Goal: Book appointment/travel/reservation

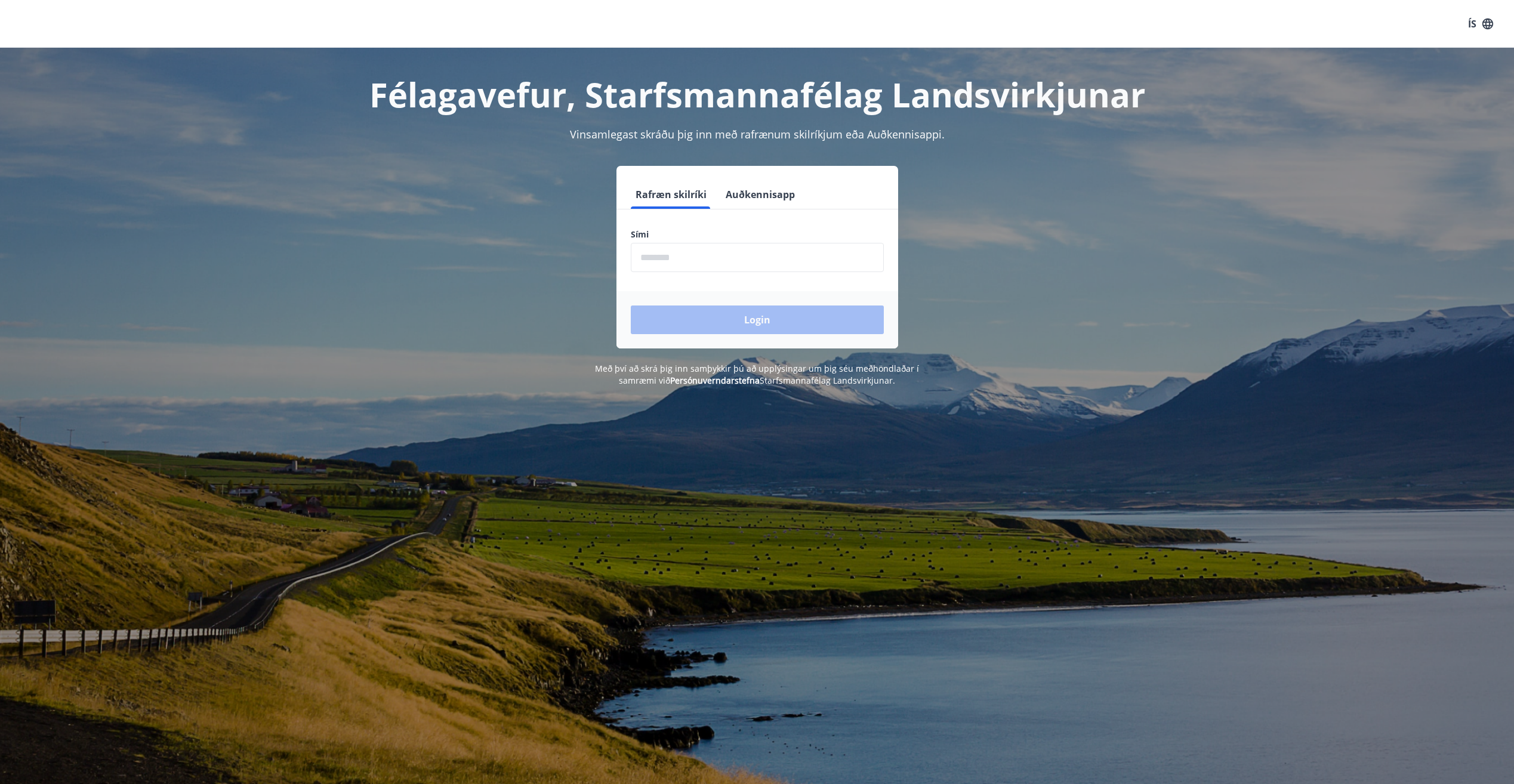
click at [750, 200] on button "Auðkennisapp" at bounding box center [760, 194] width 79 height 28
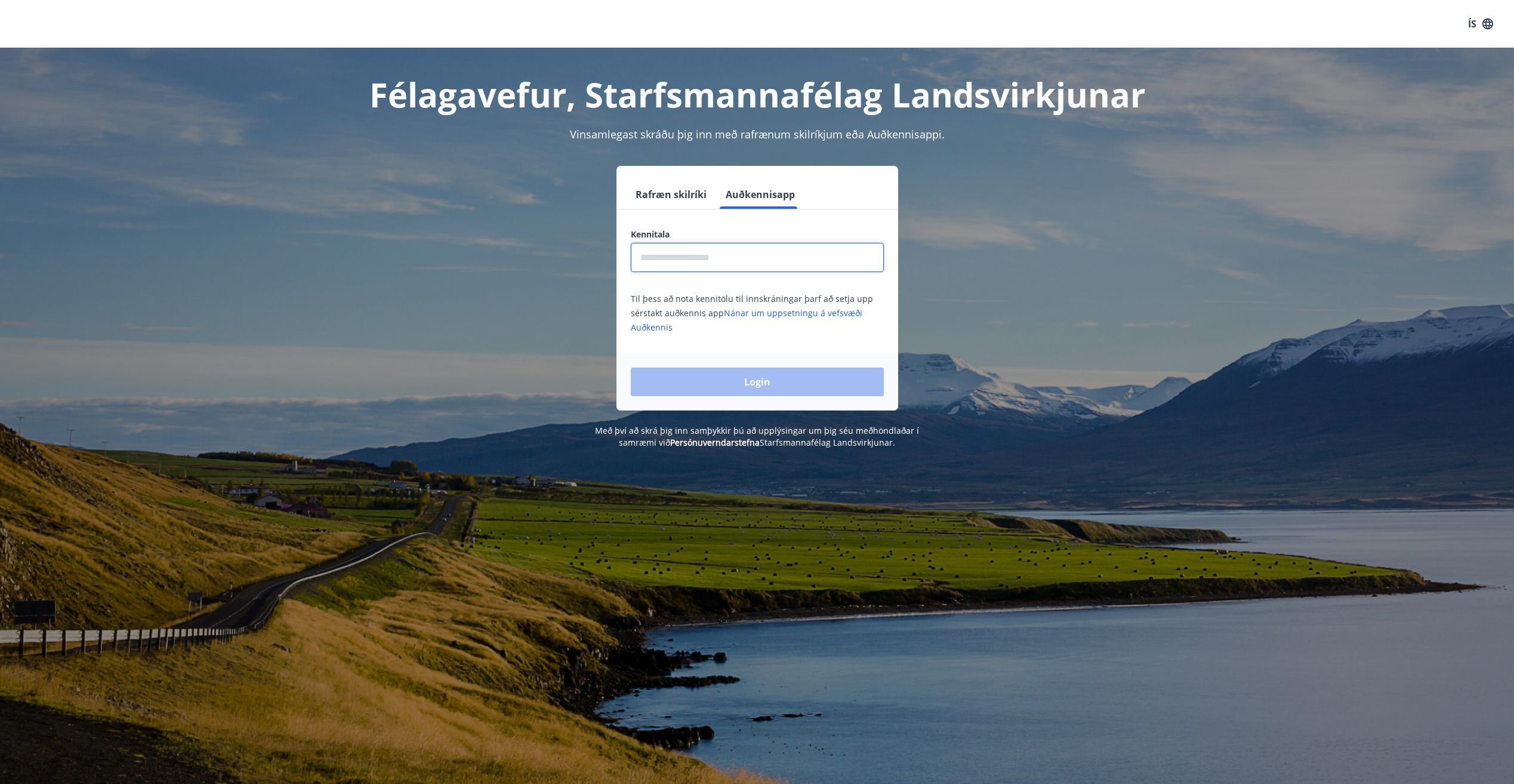
click at [667, 266] on input "text" at bounding box center [757, 257] width 253 height 29
type input "**********"
click at [630, 367] on button "Login" at bounding box center [757, 381] width 253 height 28
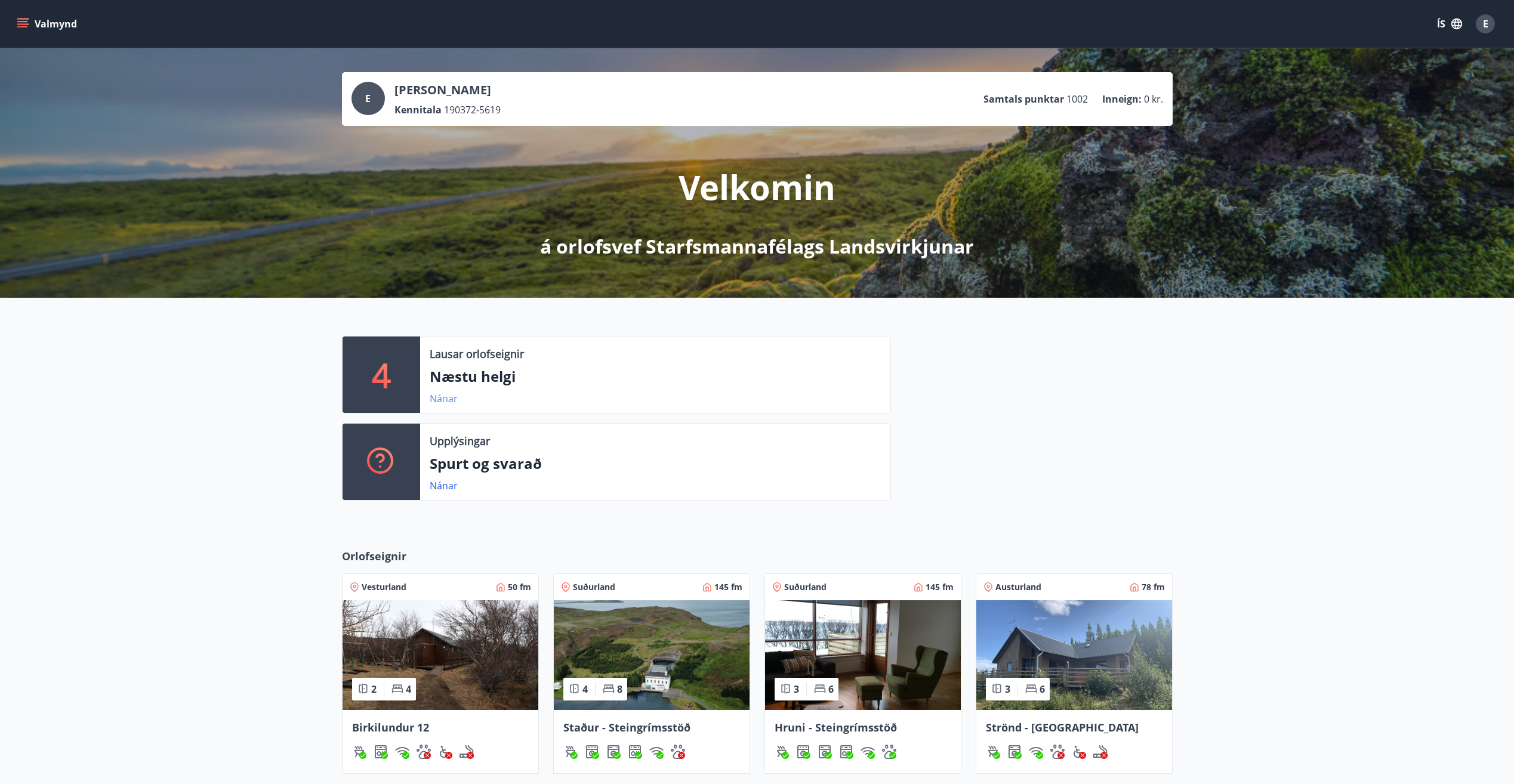
click at [440, 397] on link "Nánar" at bounding box center [443, 398] width 28 height 13
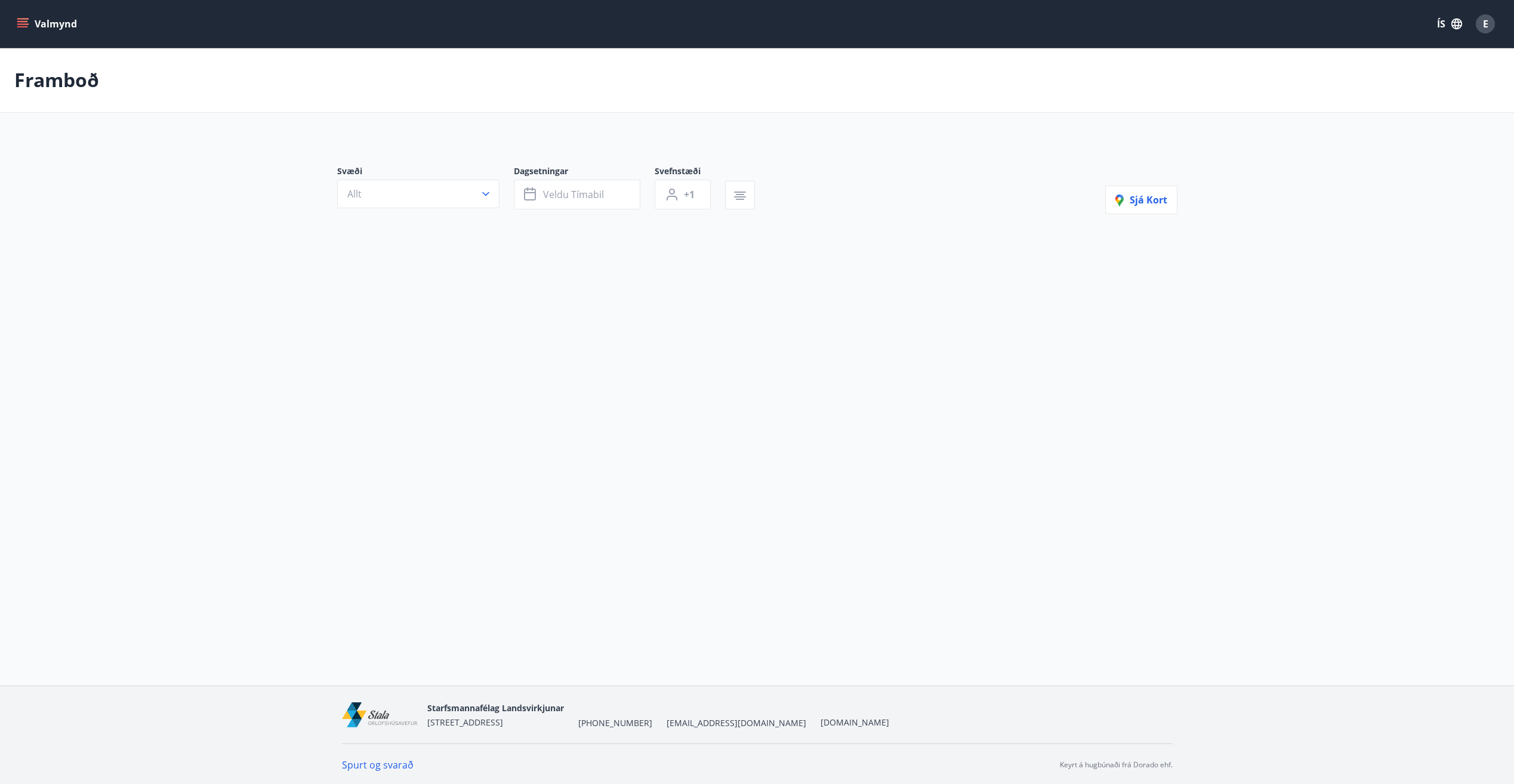
type input "*"
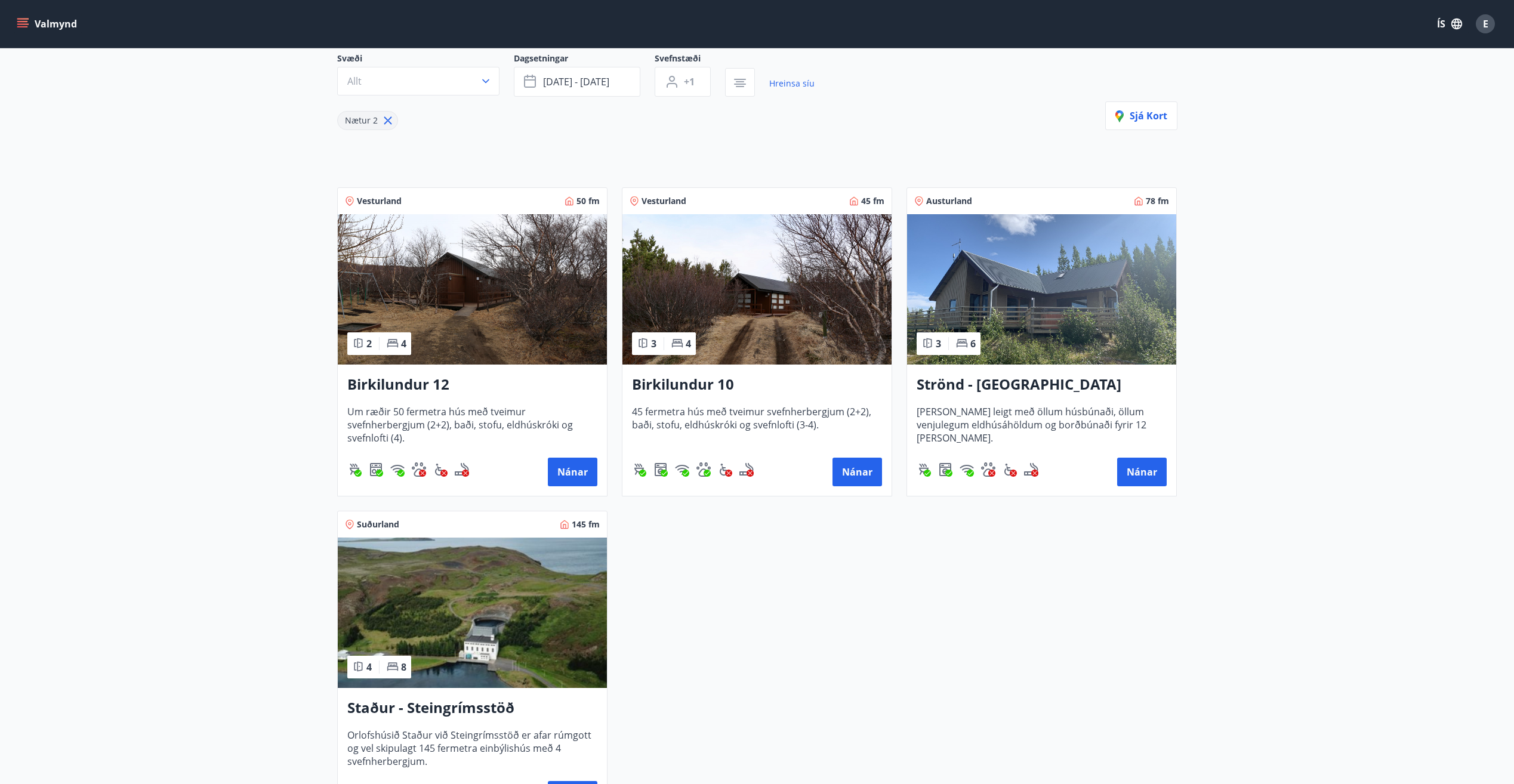
scroll to position [100, 0]
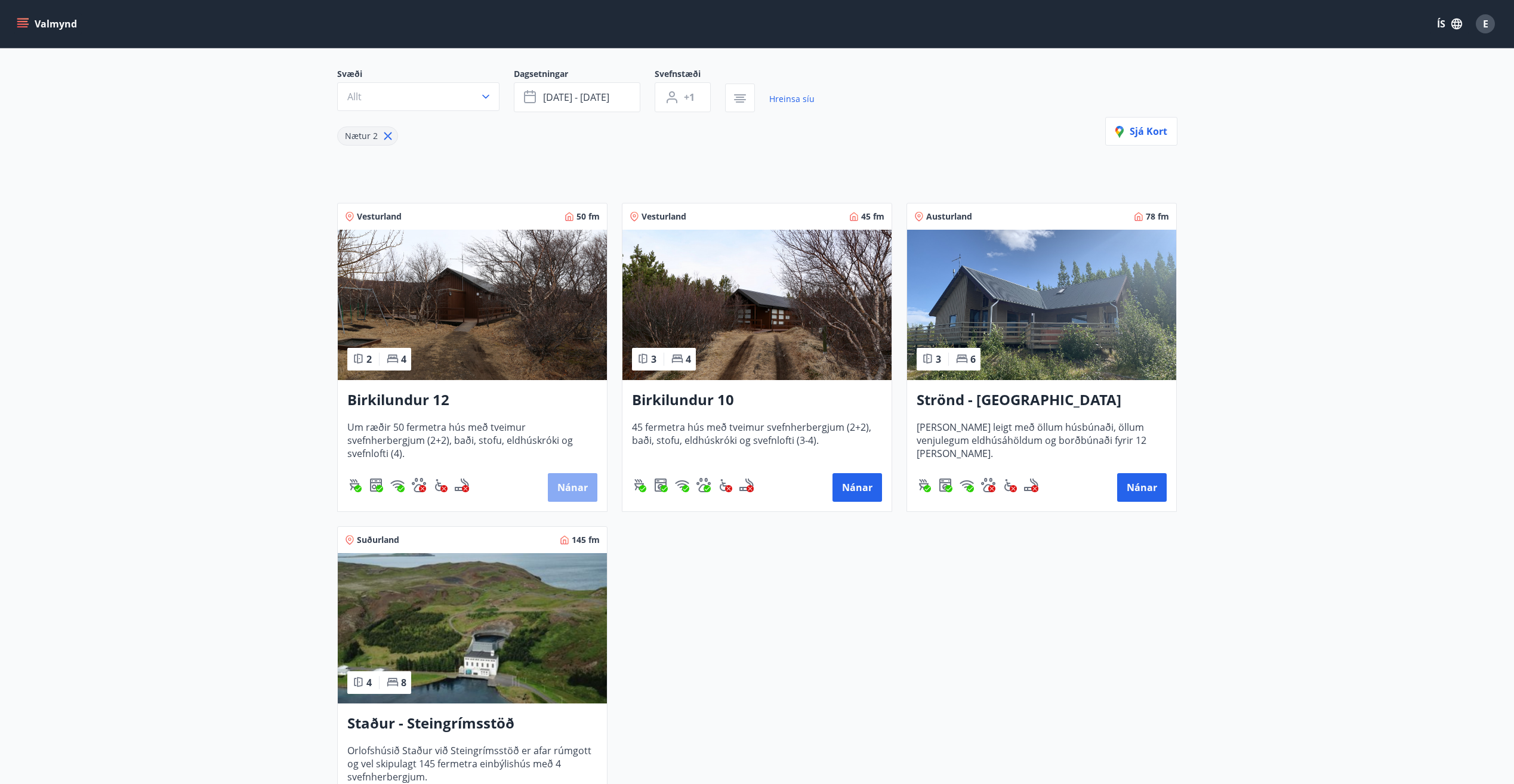
click at [565, 486] on button "Nánar" at bounding box center [572, 487] width 50 height 28
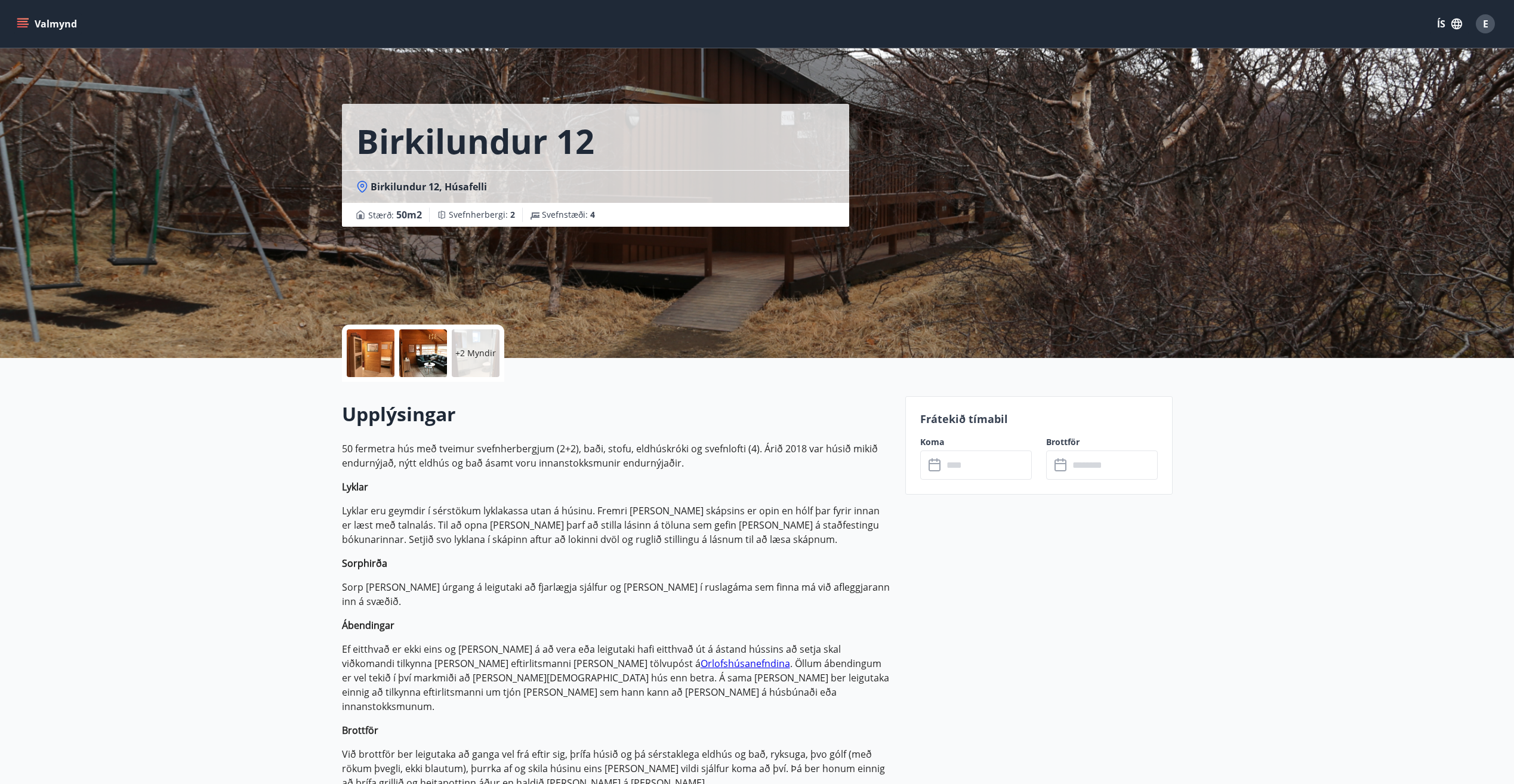
click at [977, 468] on input "text" at bounding box center [987, 465] width 89 height 29
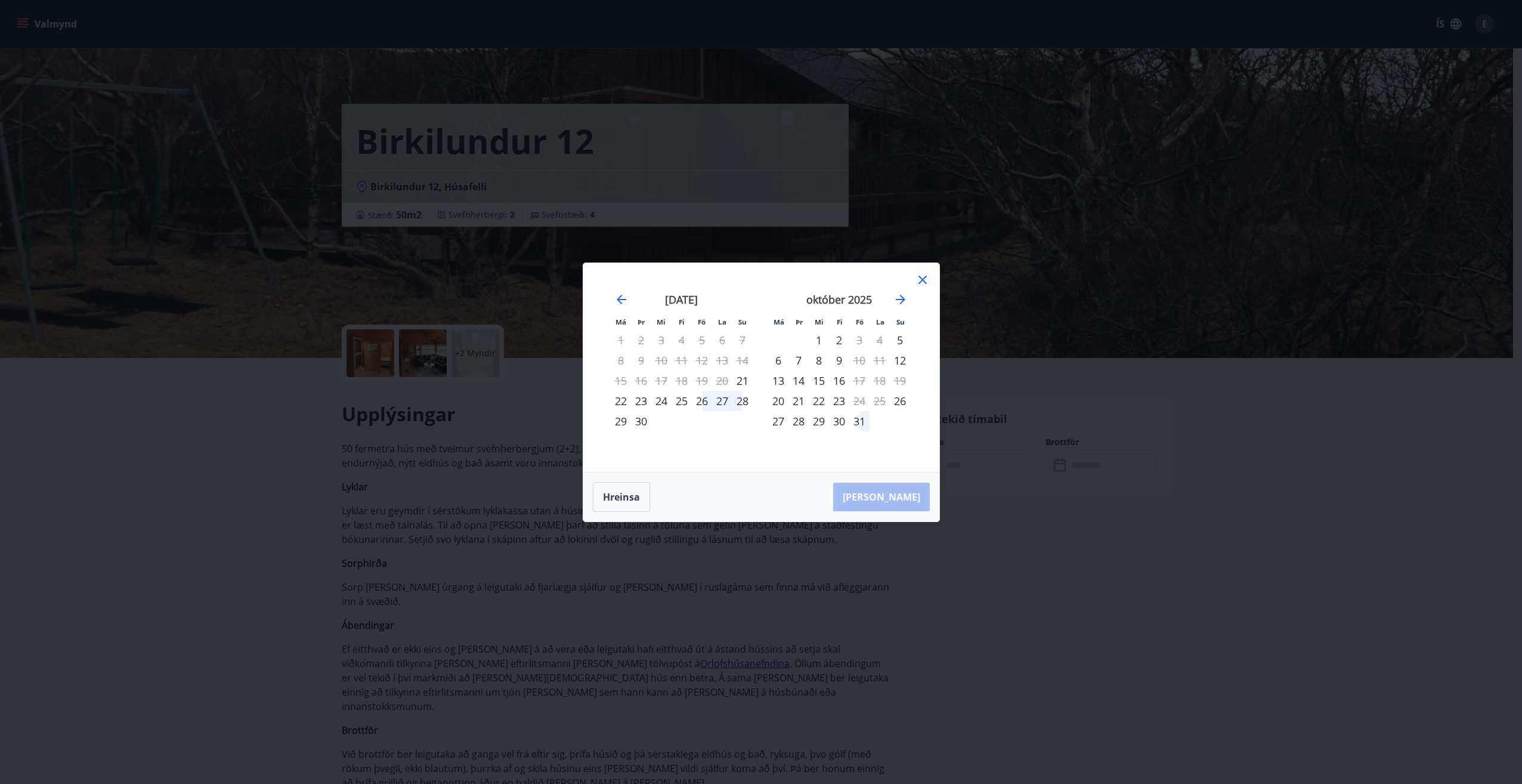
click at [702, 400] on div "26" at bounding box center [702, 400] width 20 height 20
click at [741, 404] on div "28" at bounding box center [742, 400] width 20 height 20
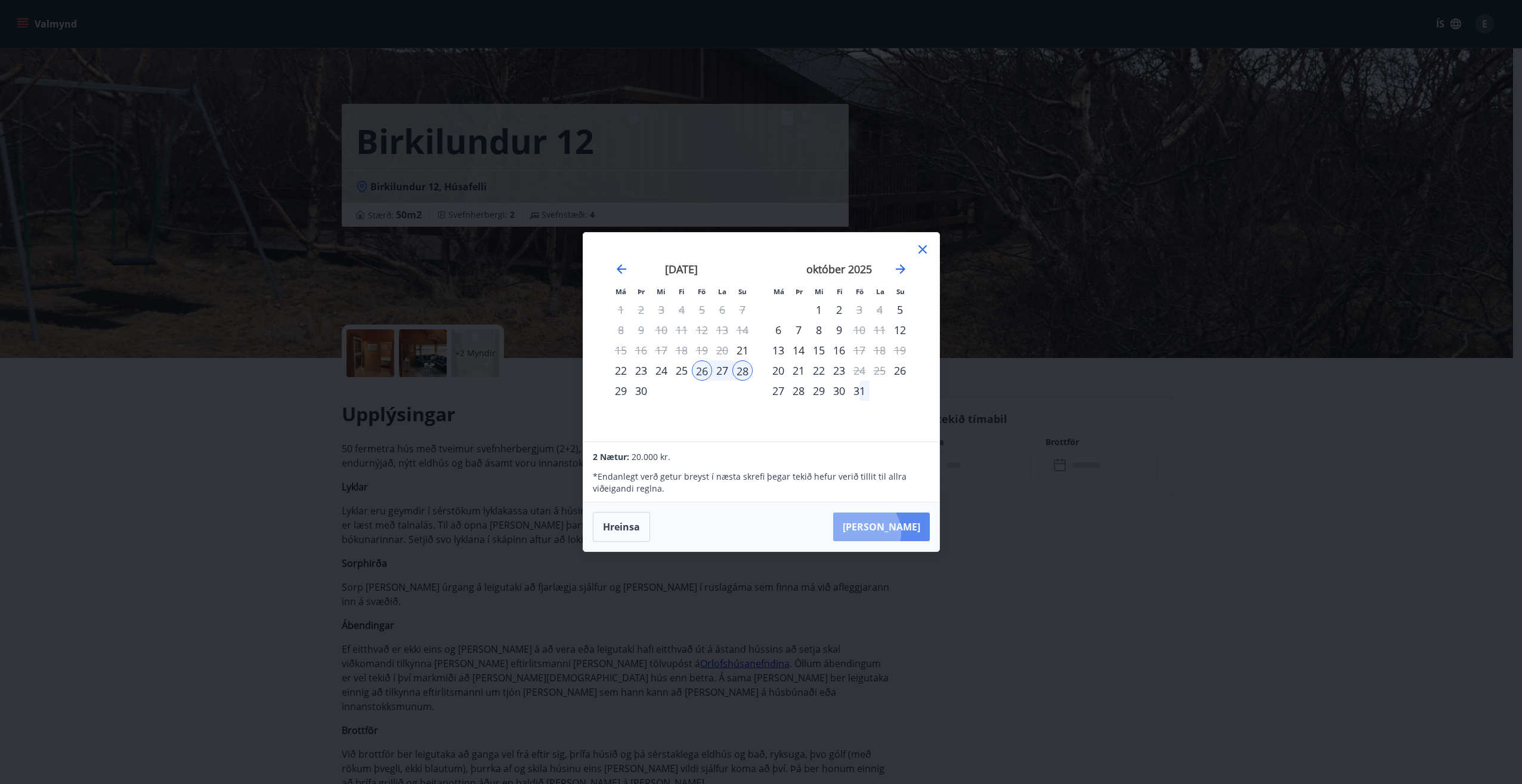
click at [902, 532] on button "[PERSON_NAME]" at bounding box center [881, 526] width 97 height 28
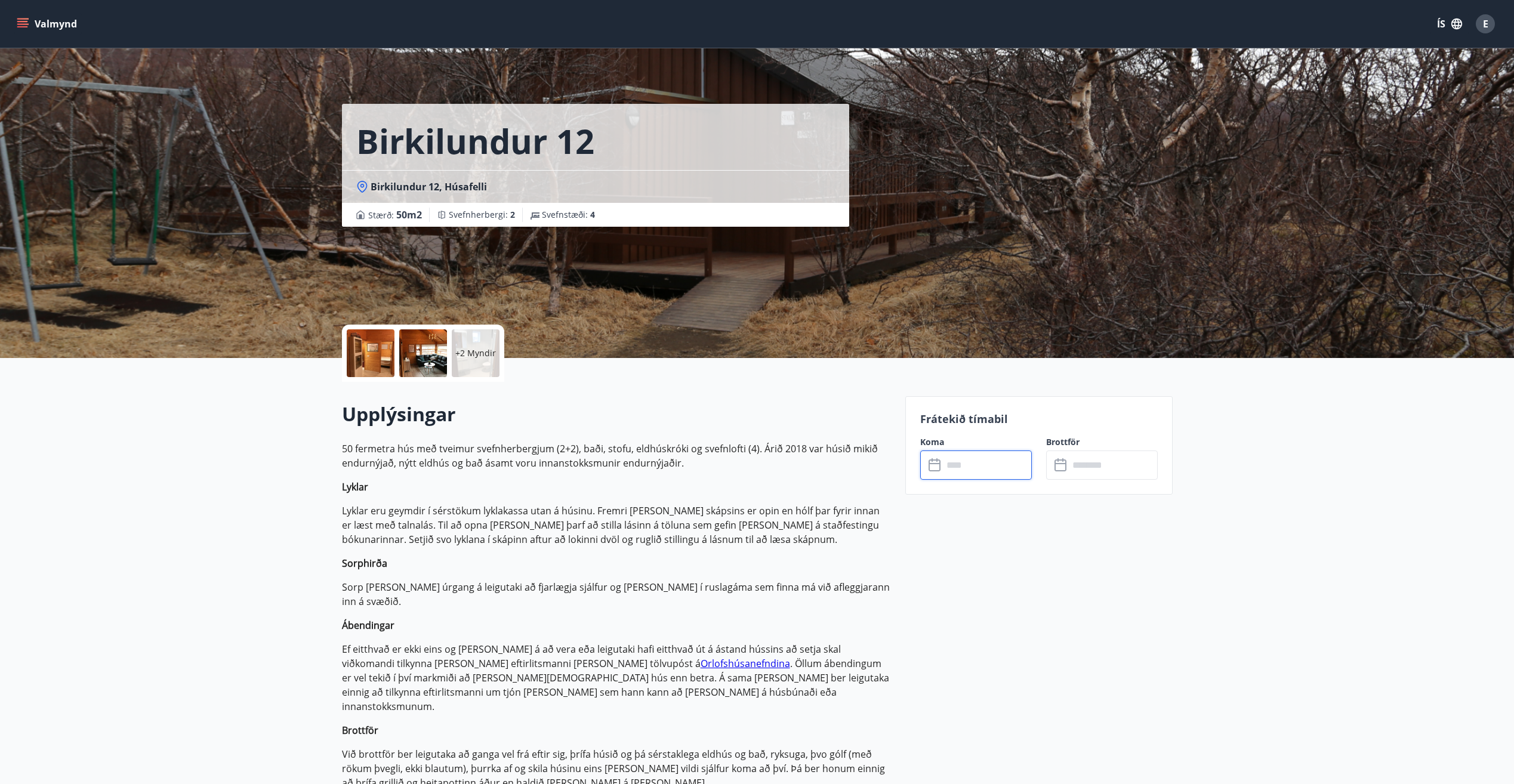
type input "******"
click at [1111, 576] on button "Greiða" at bounding box center [1102, 574] width 111 height 28
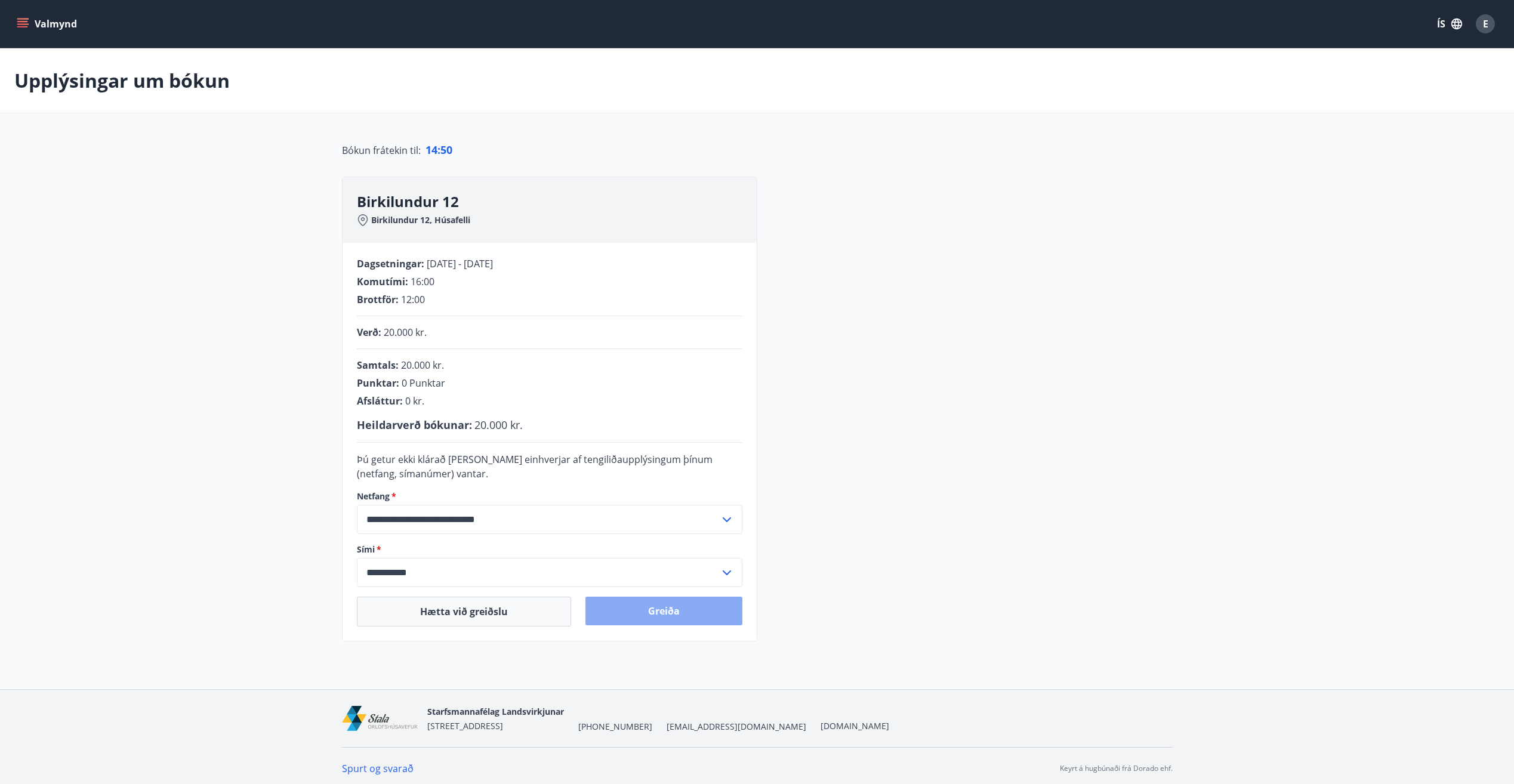
click at [664, 608] on button "Greiða" at bounding box center [664, 610] width 157 height 28
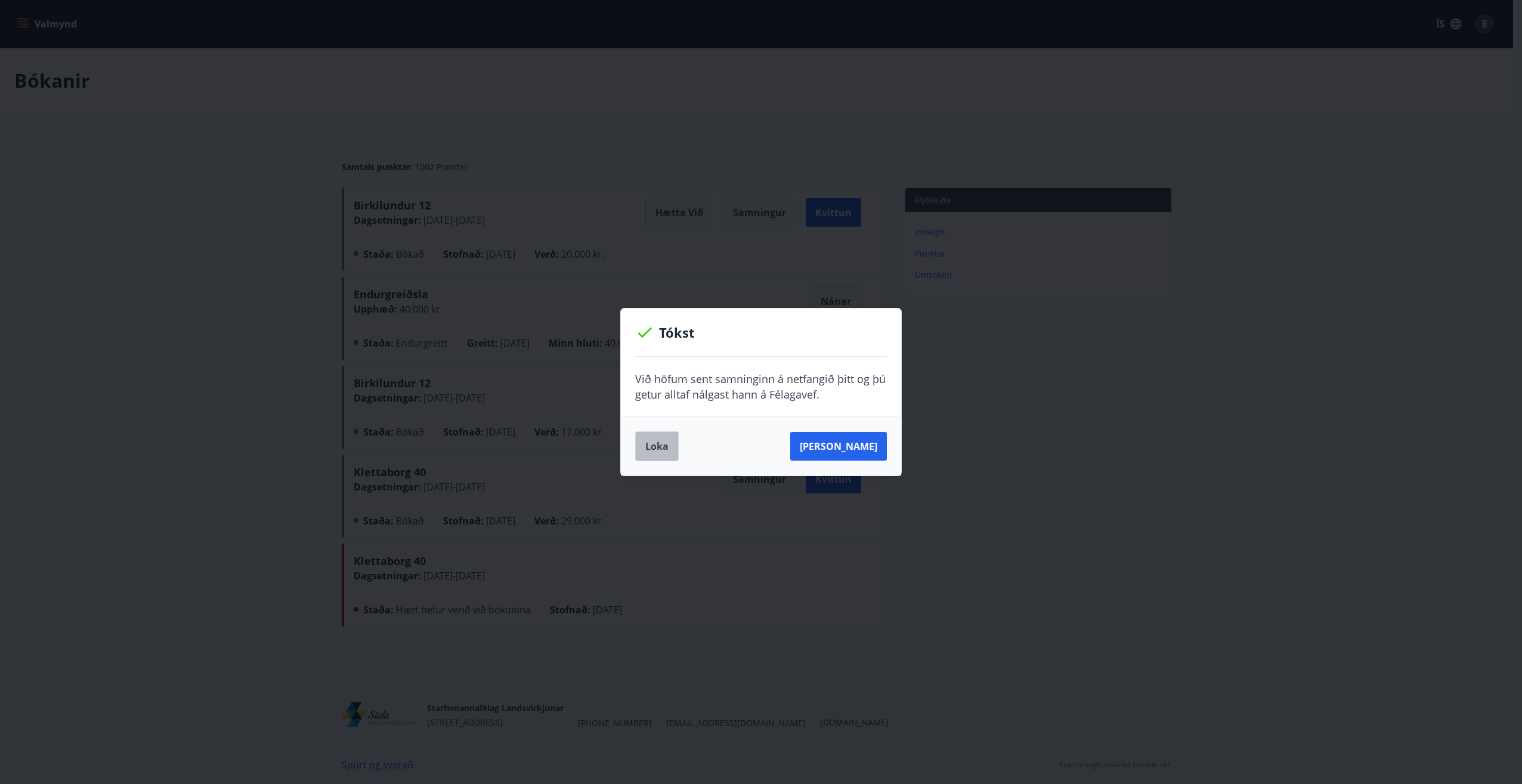
click at [651, 448] on button "Loka" at bounding box center [657, 446] width 44 height 30
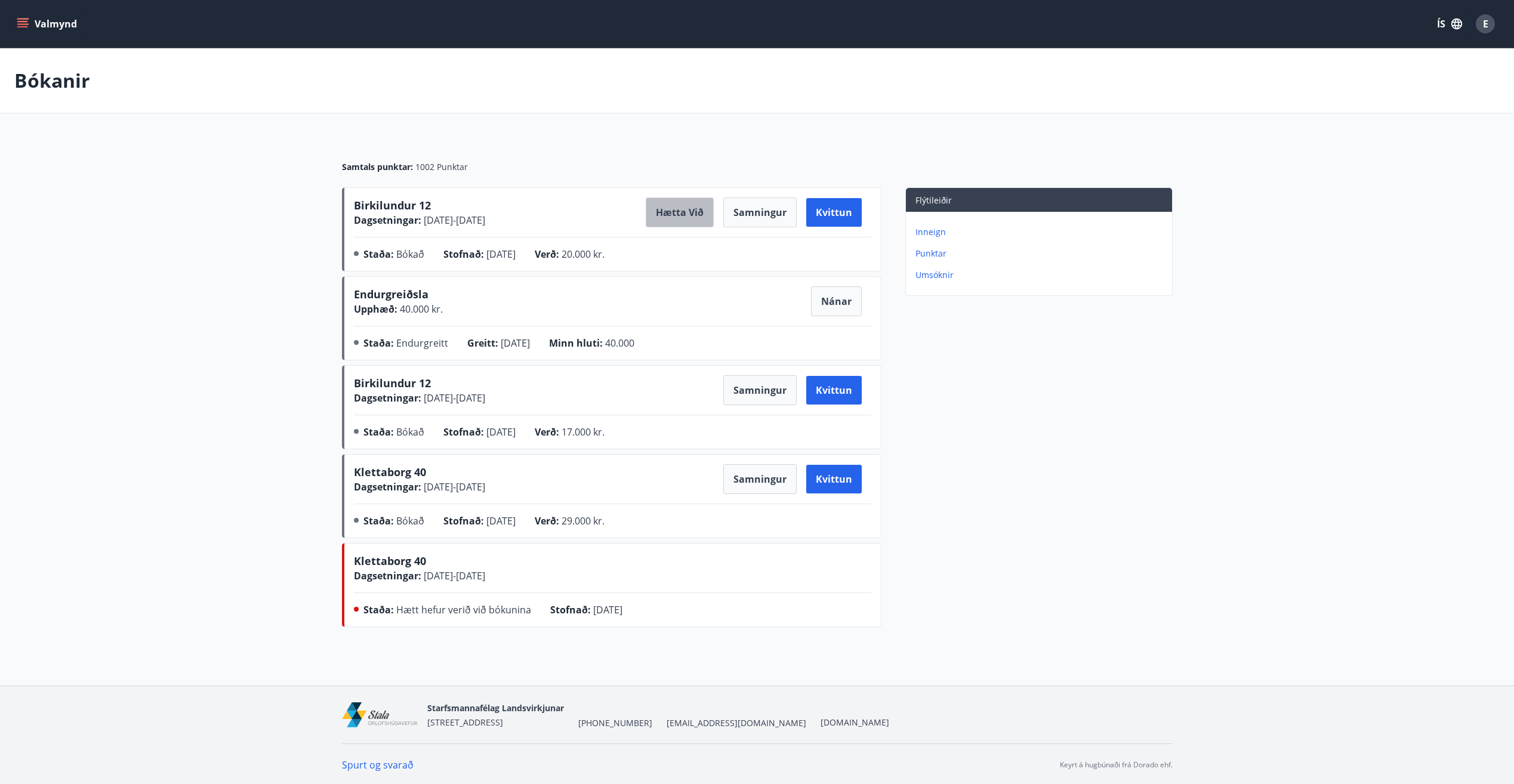
click at [687, 216] on button "Hætta við" at bounding box center [679, 212] width 68 height 30
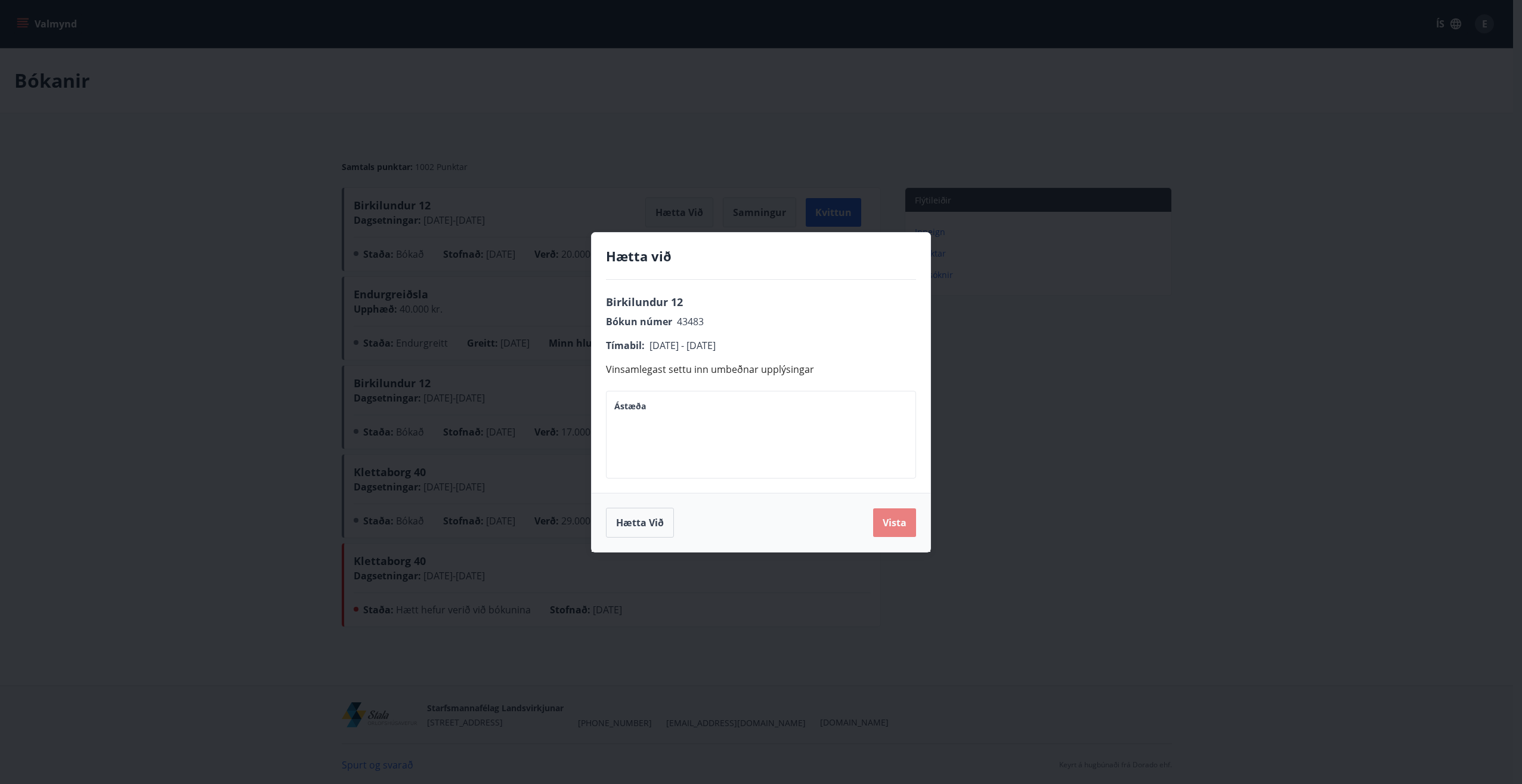
click at [897, 523] on button "Vista" at bounding box center [894, 522] width 43 height 28
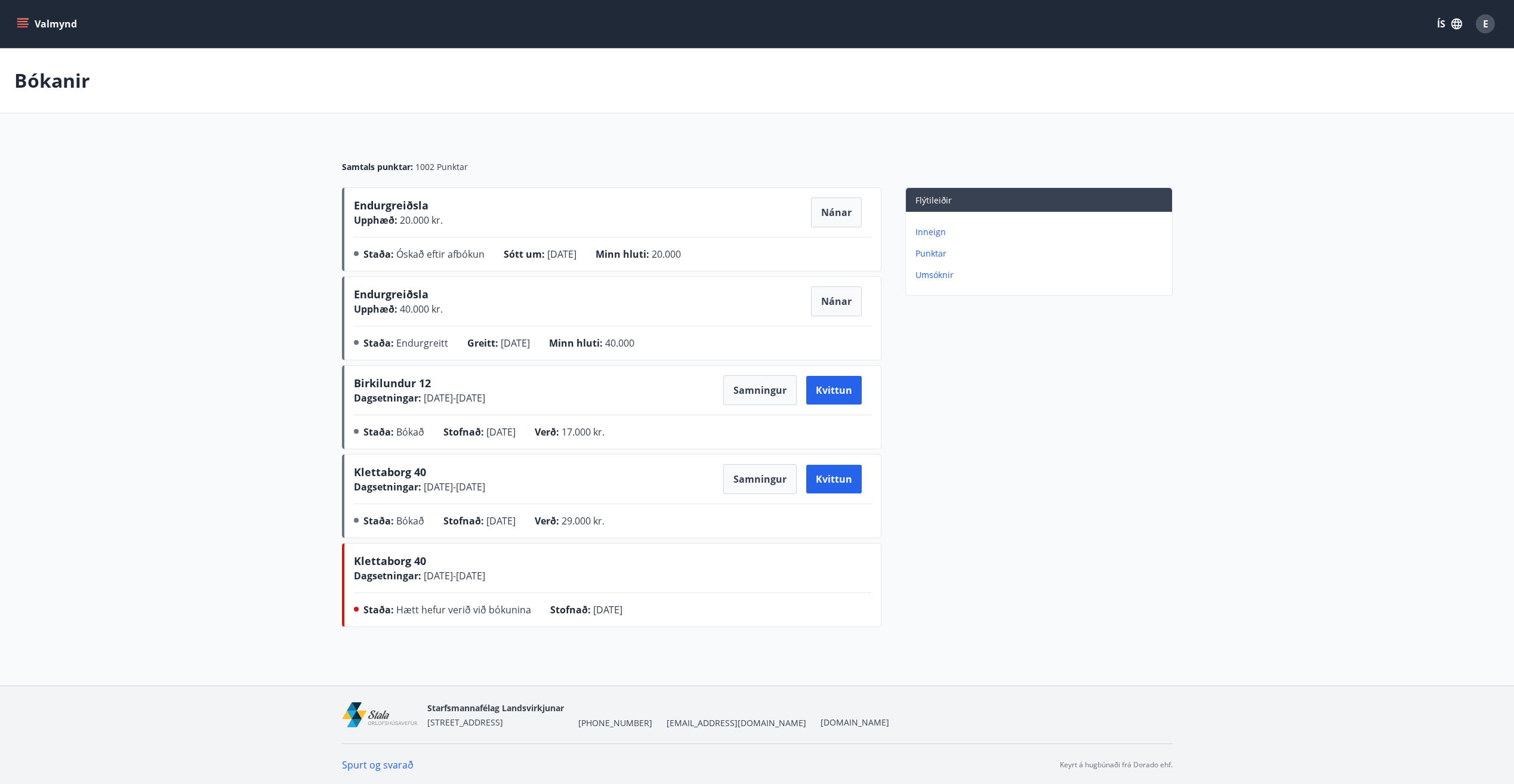
click at [25, 26] on icon "menu" at bounding box center [23, 27] width 11 height 1
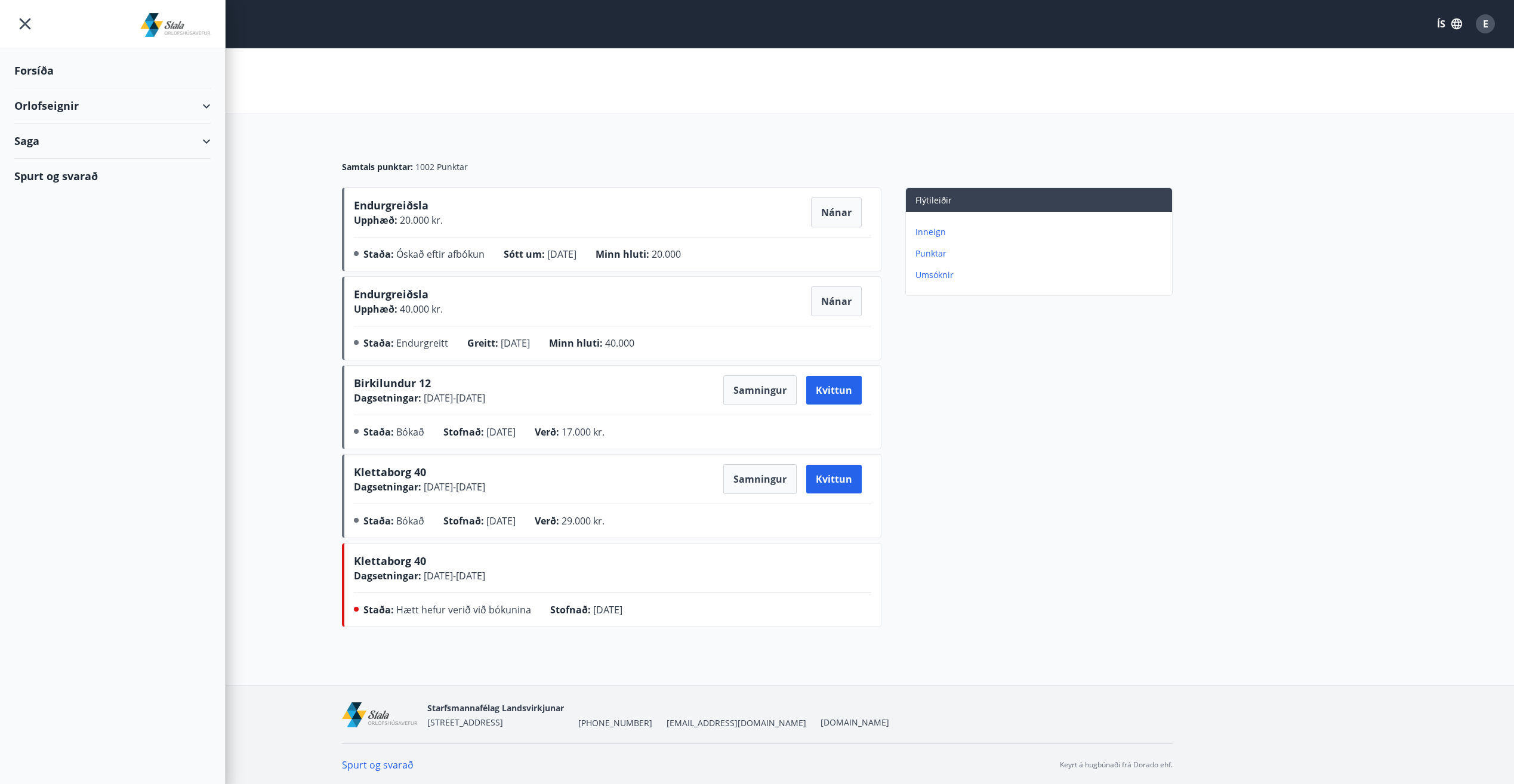
click at [36, 71] on div "Forsíða" at bounding box center [113, 71] width 196 height 35
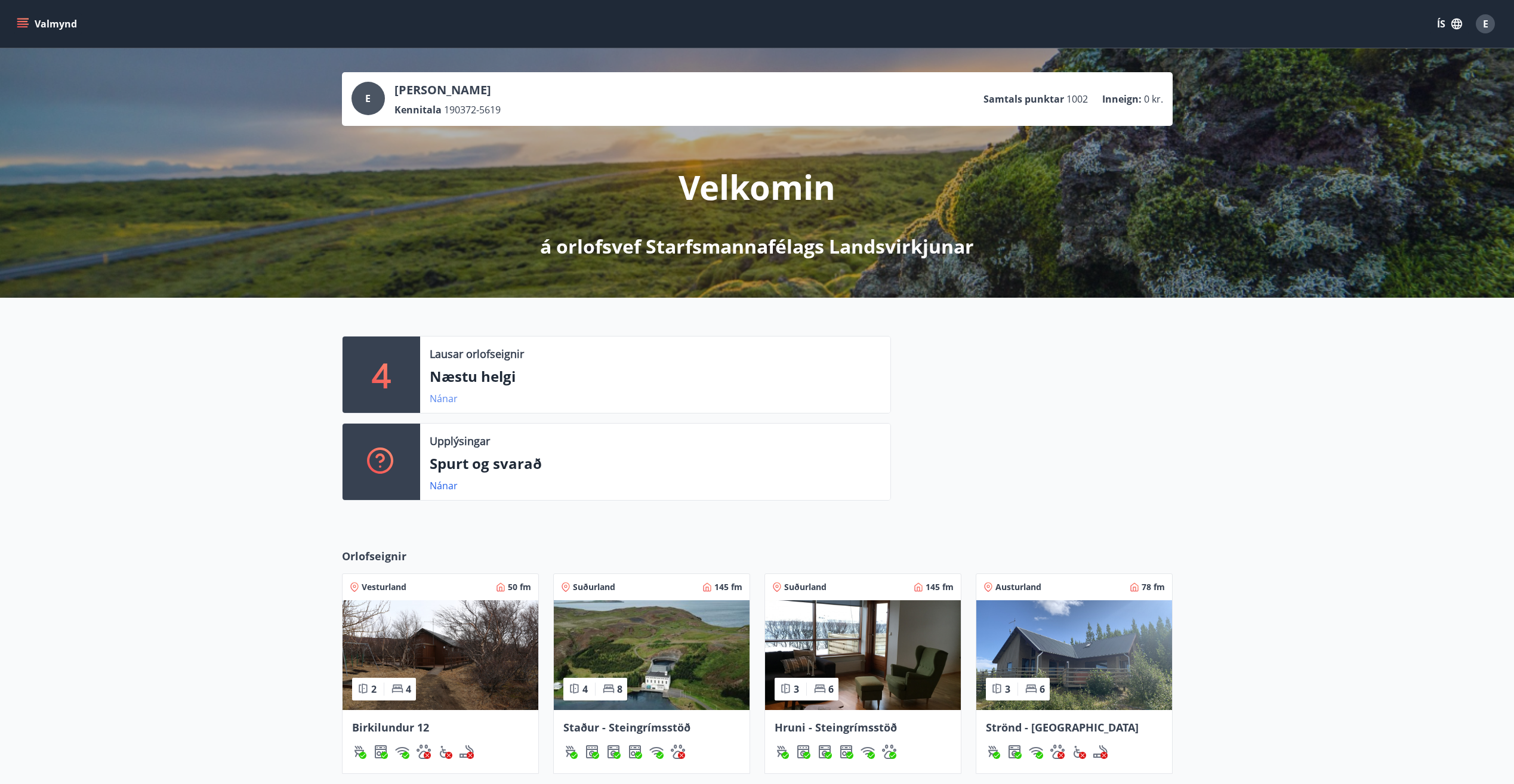
click at [449, 397] on link "Nánar" at bounding box center [443, 398] width 28 height 13
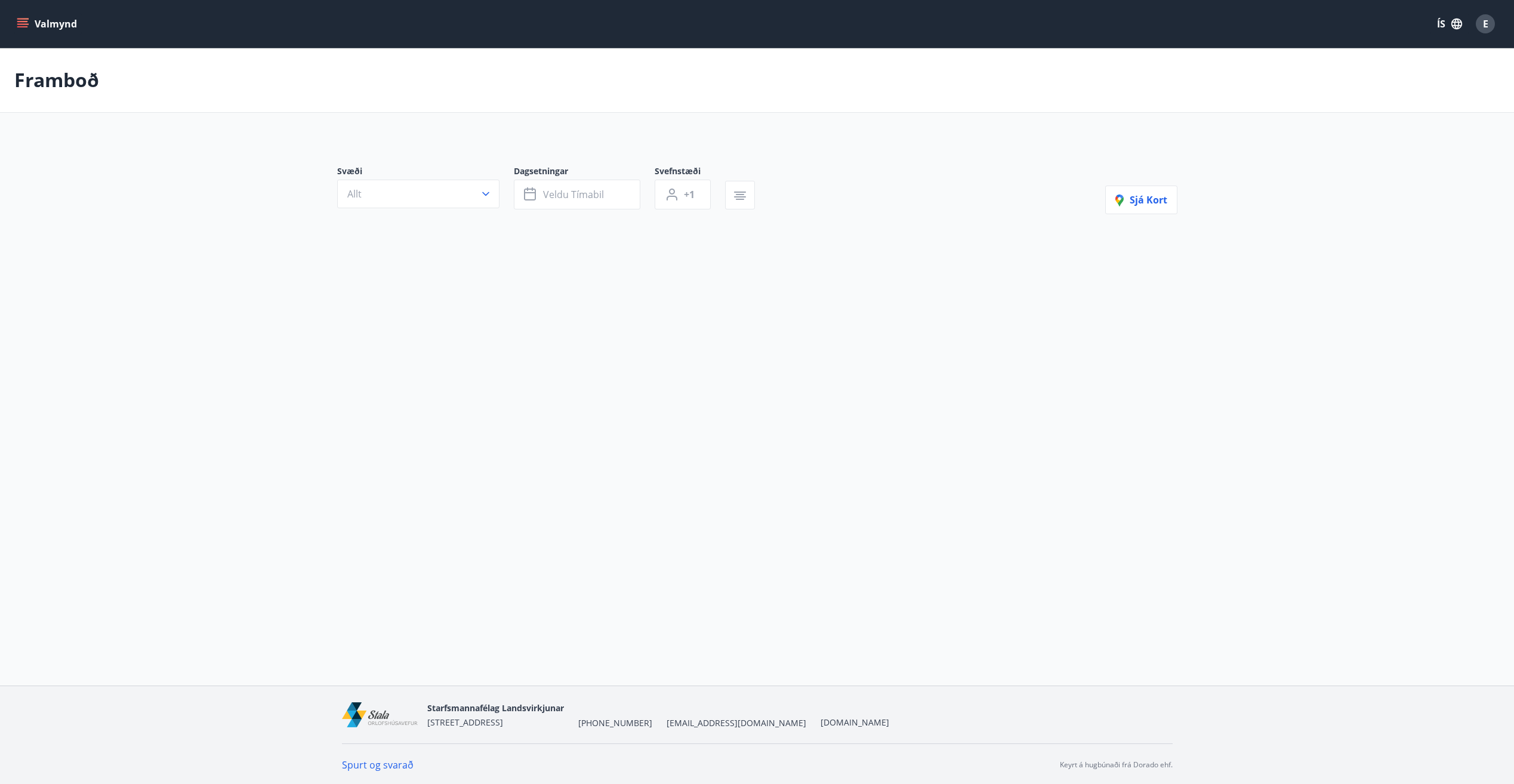
type input "*"
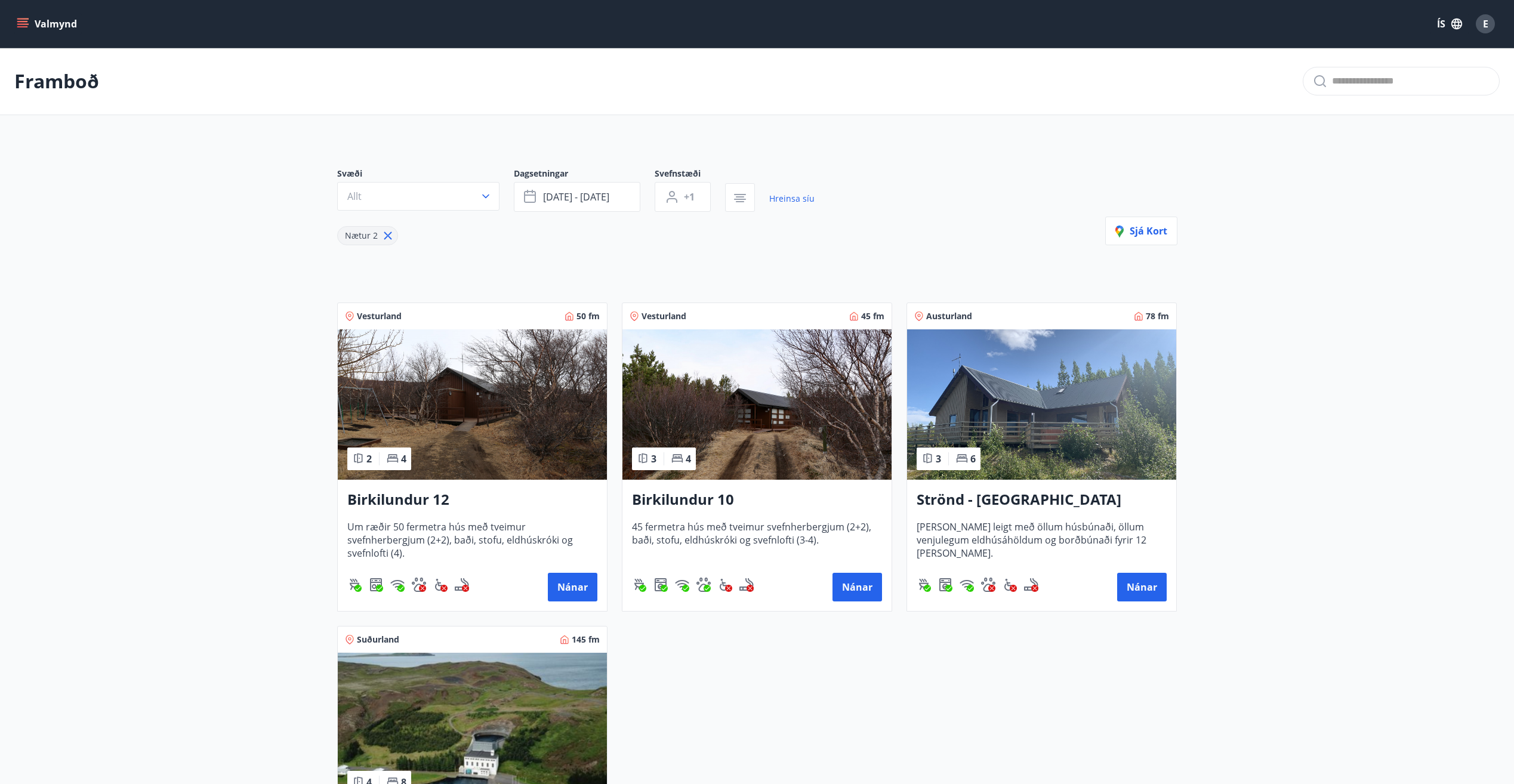
click at [399, 500] on h3 "Birkilundur 12" at bounding box center [472, 499] width 250 height 21
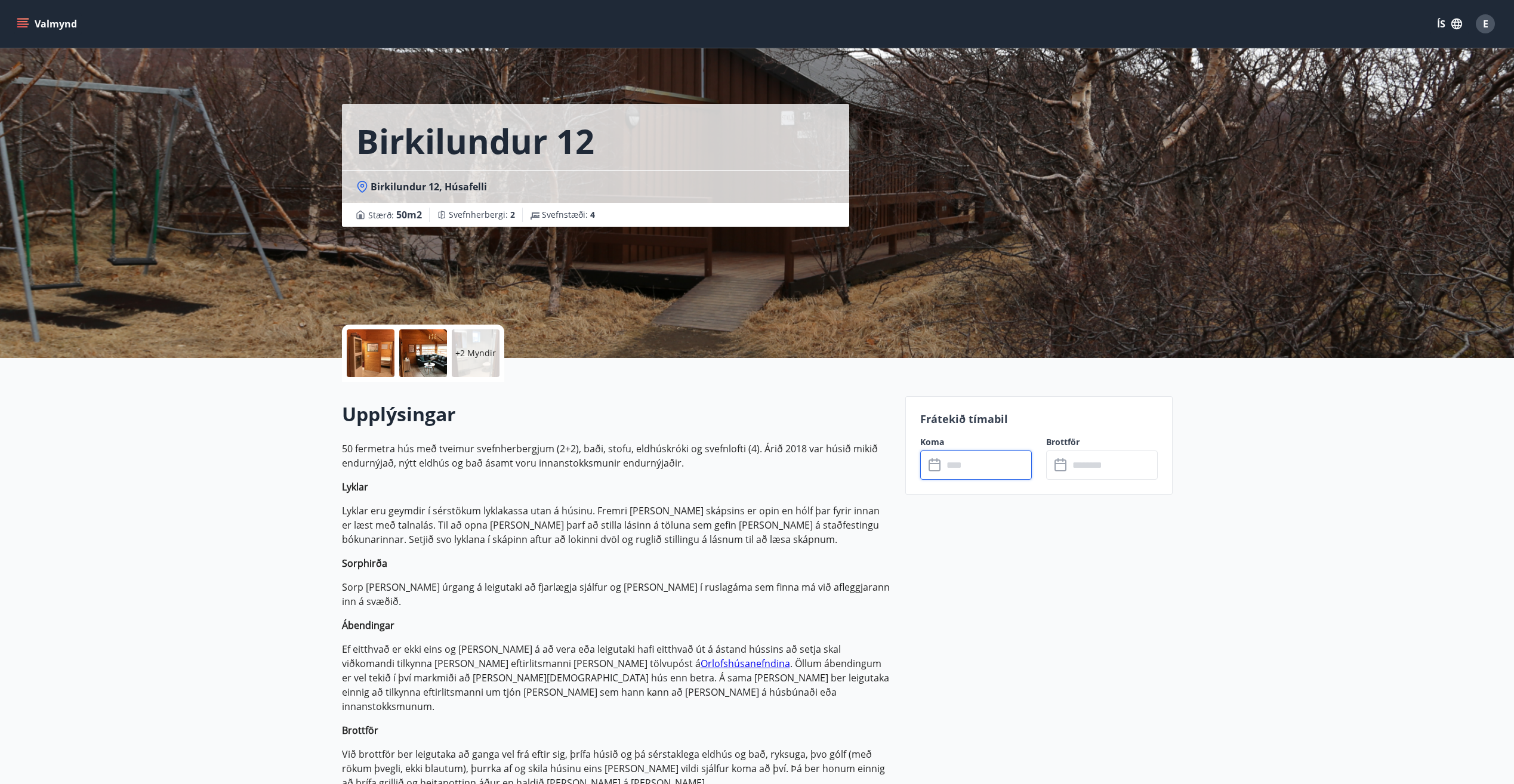
click at [954, 467] on input "text" at bounding box center [987, 465] width 89 height 29
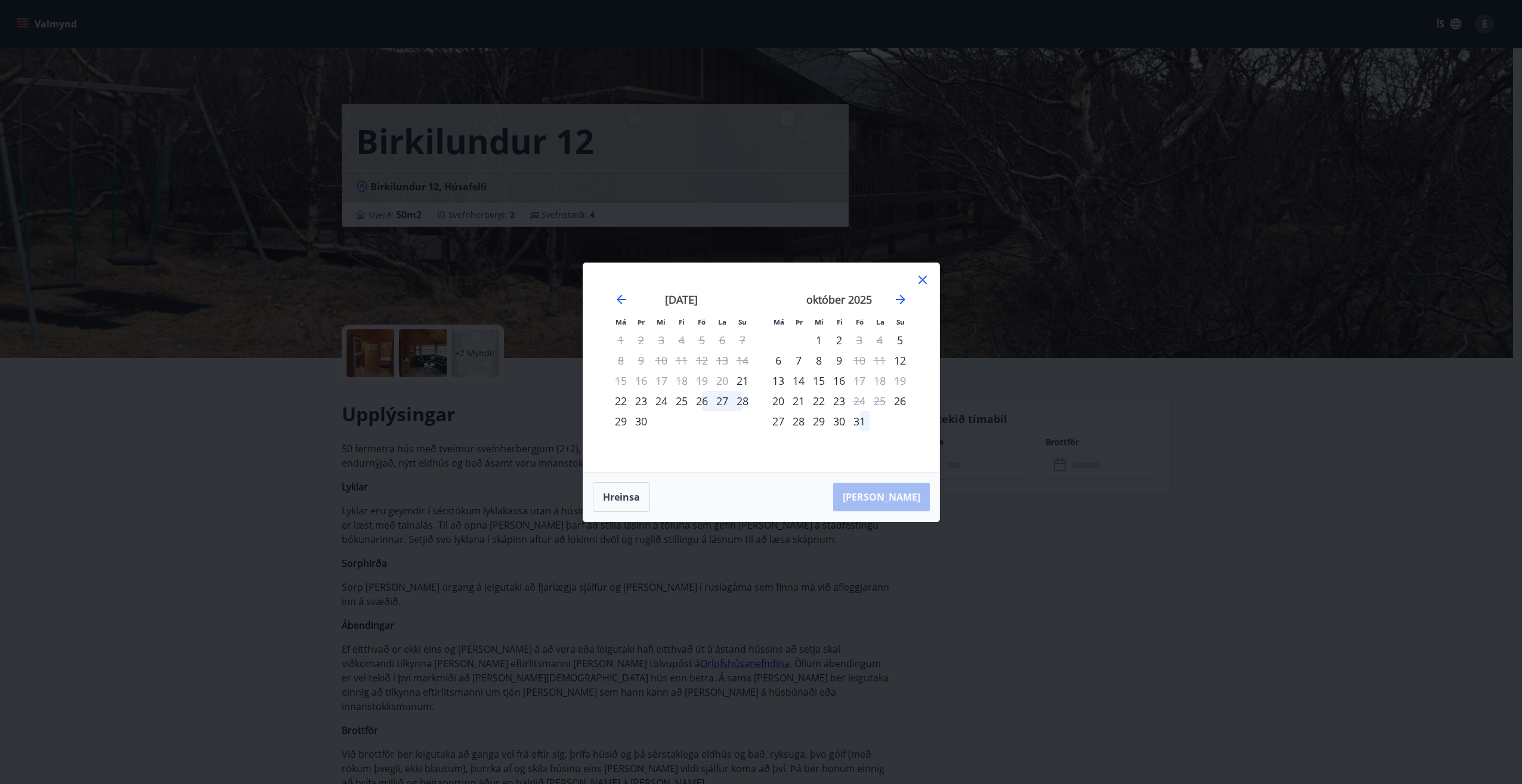
click at [927, 283] on icon at bounding box center [923, 280] width 15 height 15
